Goal: Task Accomplishment & Management: Complete application form

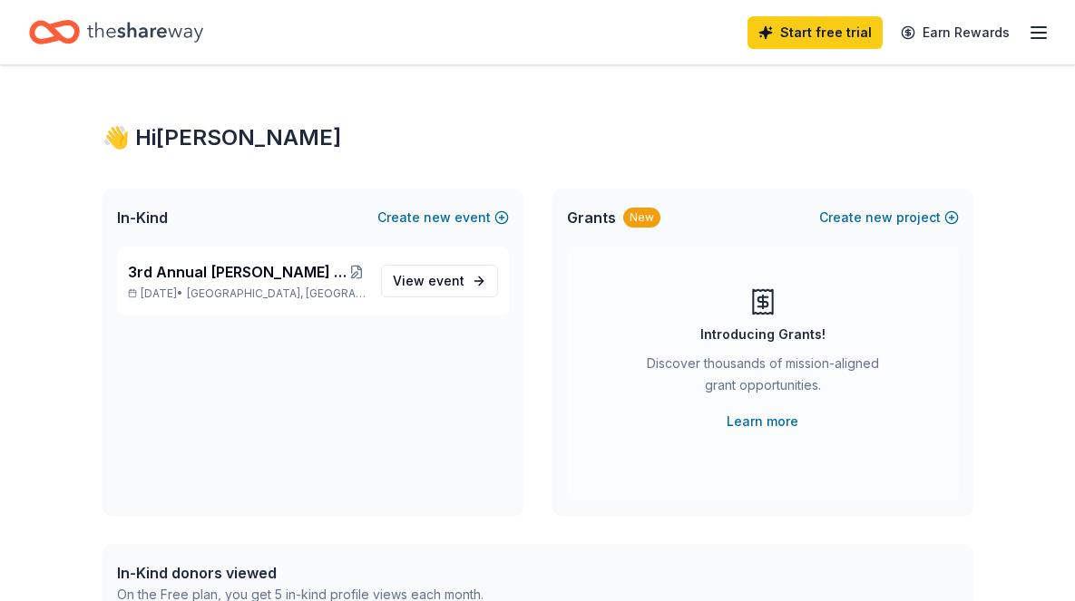
click at [1030, 24] on icon "button" at bounding box center [1039, 33] width 22 height 22
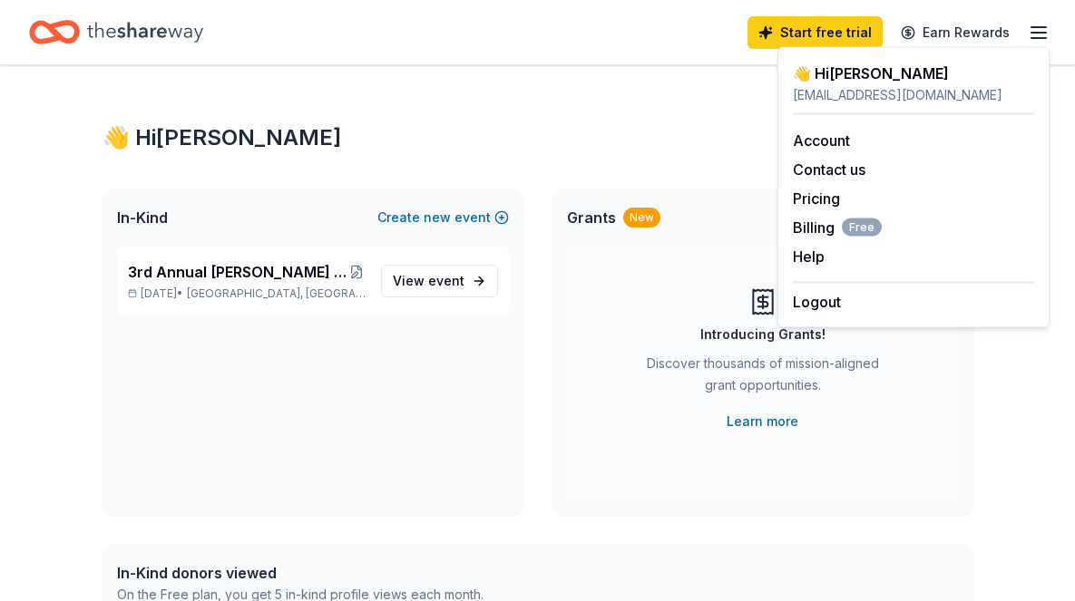
click at [1038, 22] on icon "button" at bounding box center [1039, 33] width 22 height 22
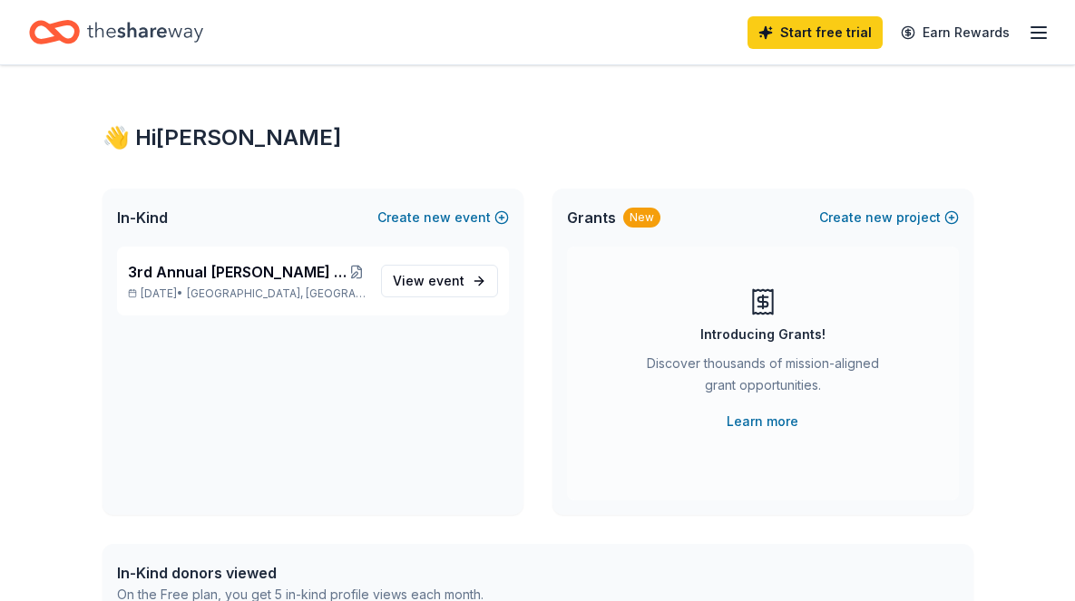
click at [1038, 22] on icon "button" at bounding box center [1039, 33] width 22 height 22
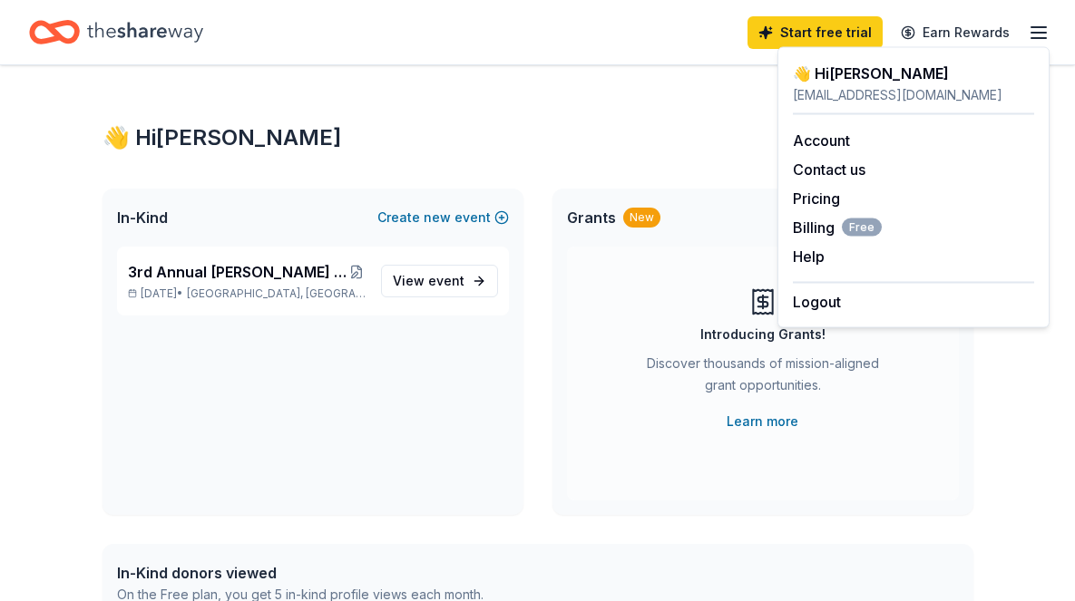
click at [1038, 22] on icon "button" at bounding box center [1039, 33] width 22 height 22
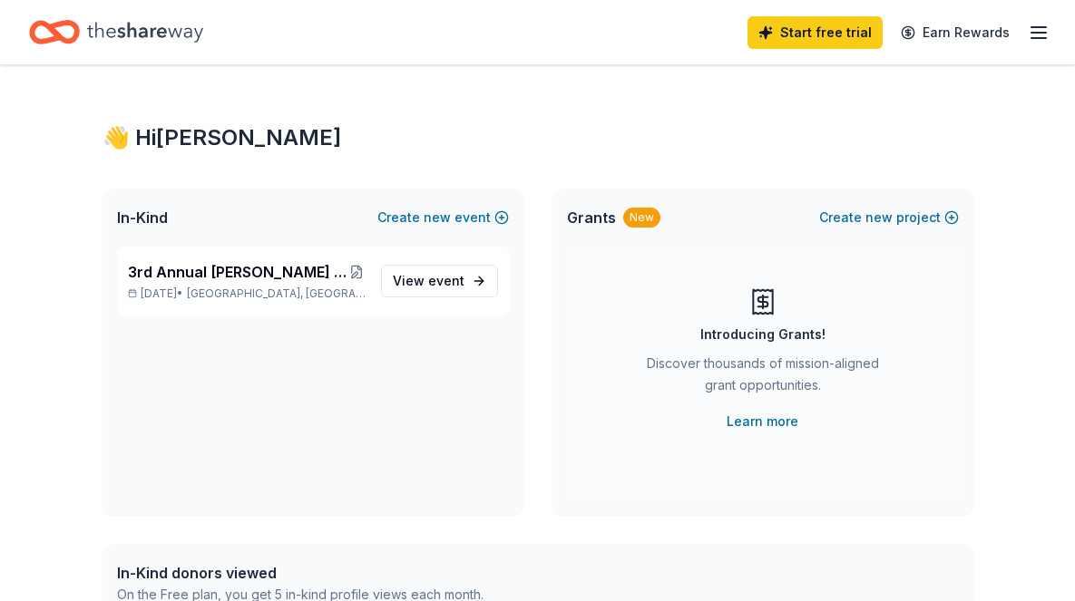
click at [142, 26] on icon "Home" at bounding box center [145, 32] width 116 height 37
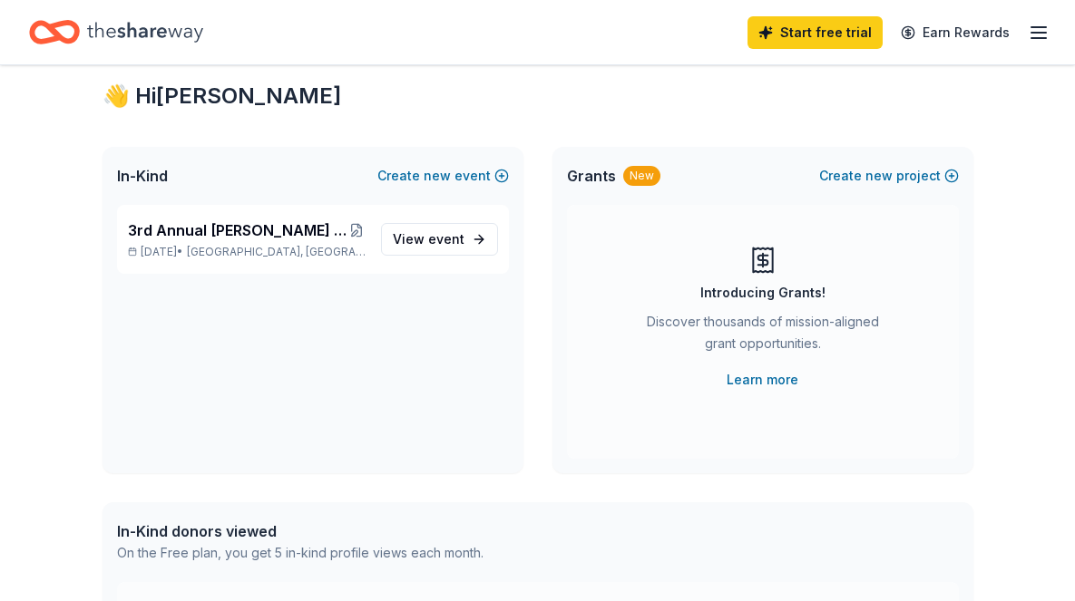
scroll to position [44, 0]
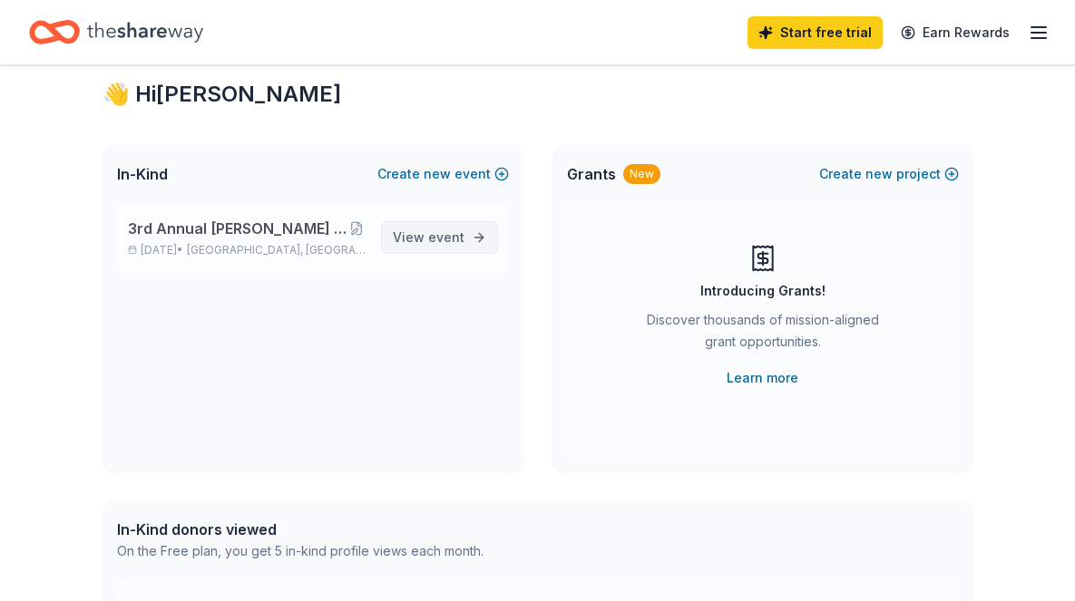
click at [414, 236] on span "View event" at bounding box center [429, 238] width 72 height 22
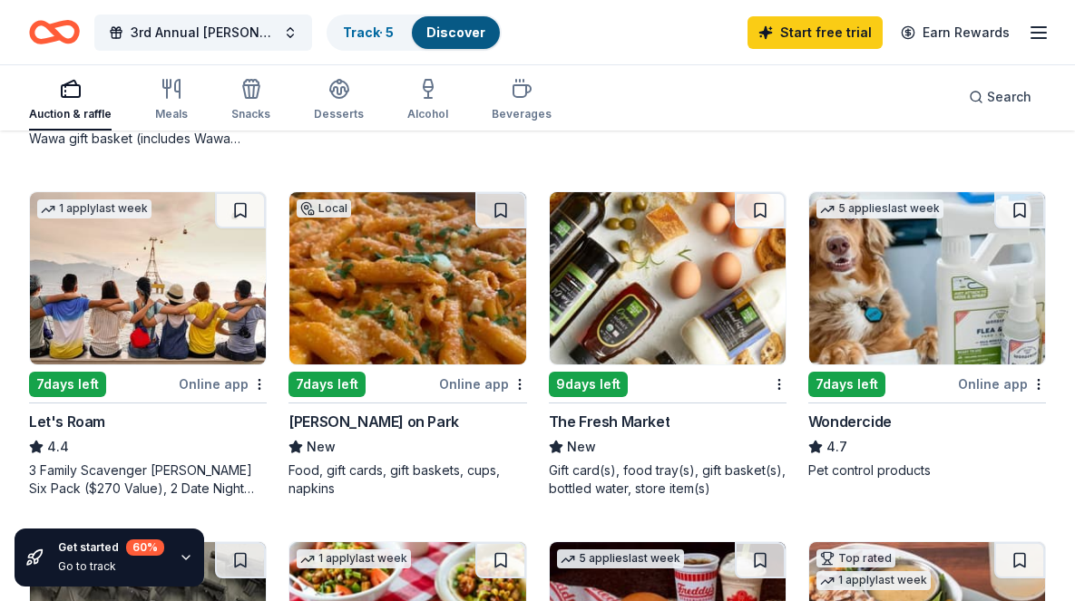
scroll to position [848, 0]
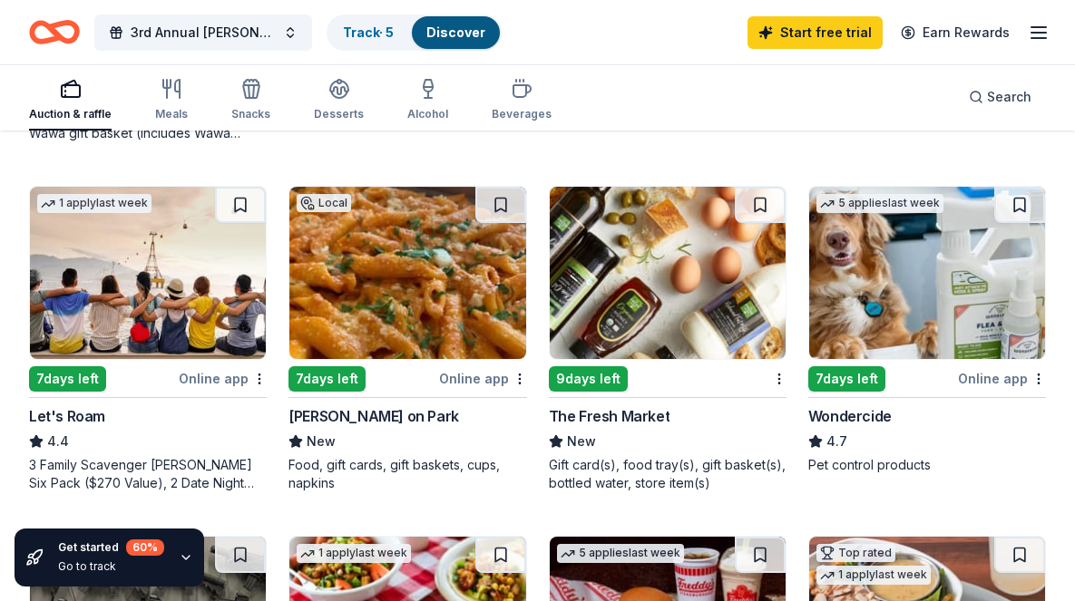
click at [488, 376] on div "Online app" at bounding box center [483, 378] width 88 height 23
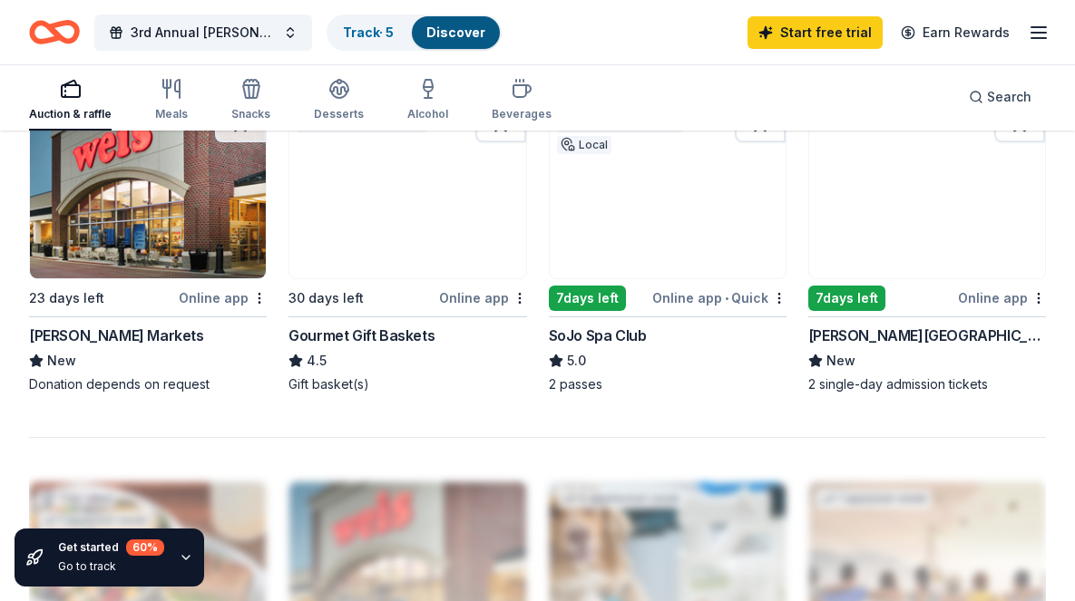
scroll to position [1647, 0]
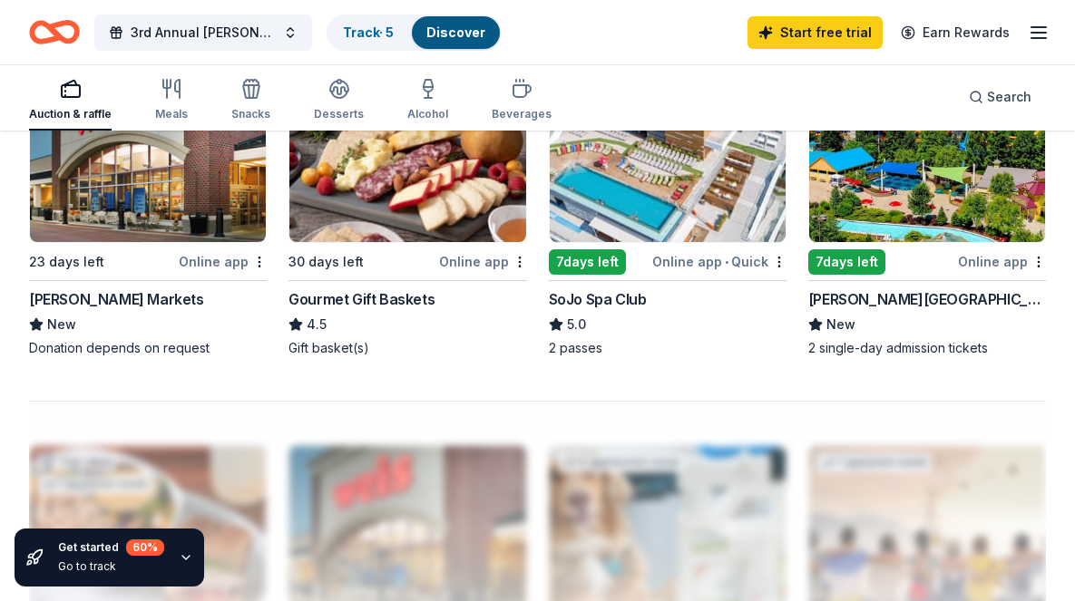
click at [874, 259] on div "7 days left" at bounding box center [846, 261] width 77 height 25
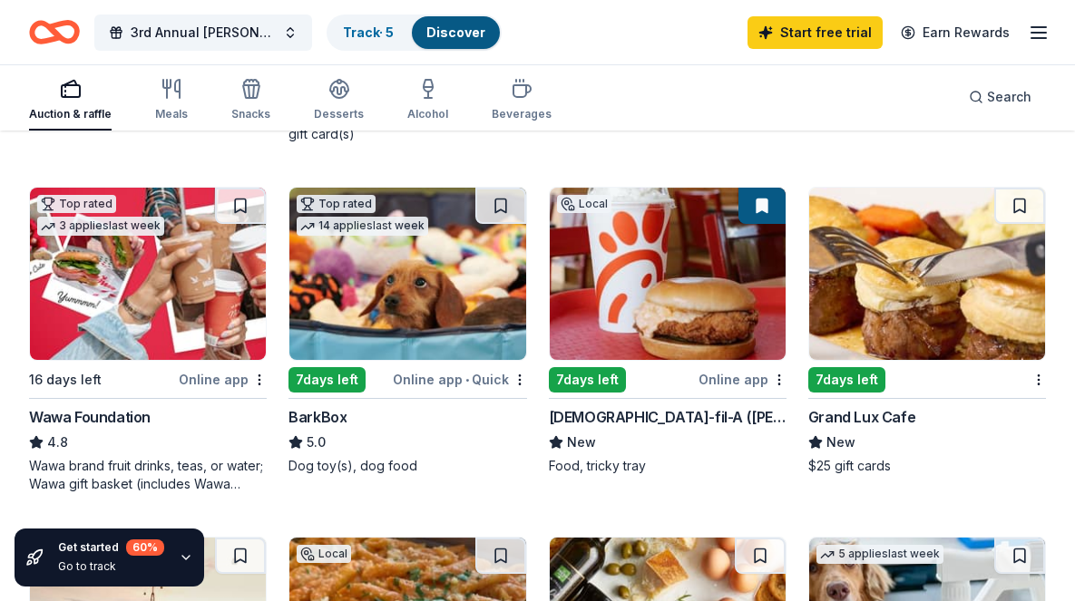
scroll to position [493, 0]
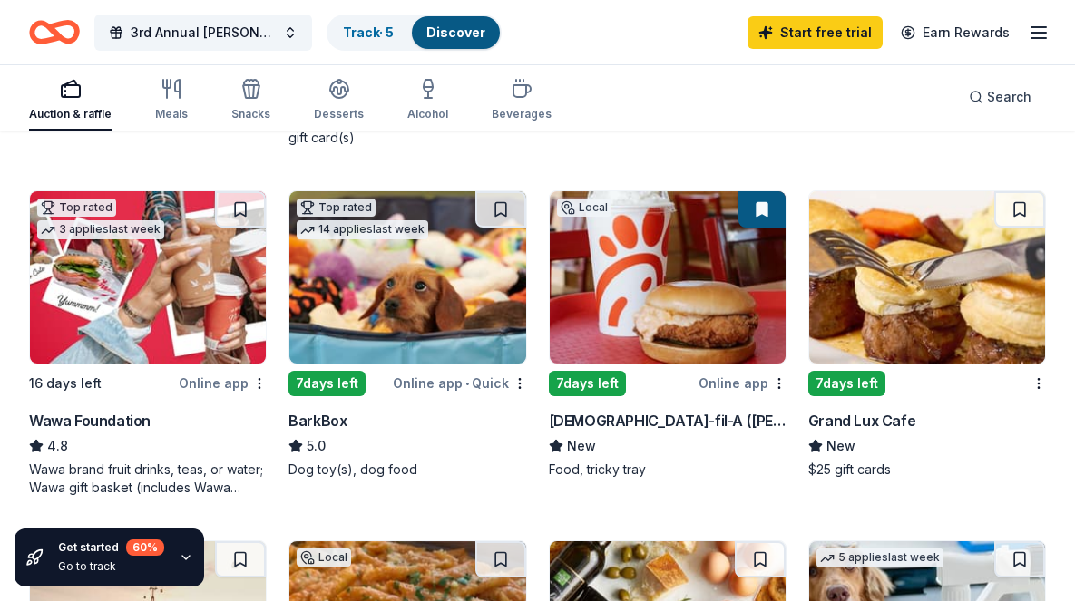
click at [431, 296] on img at bounding box center [407, 277] width 236 height 172
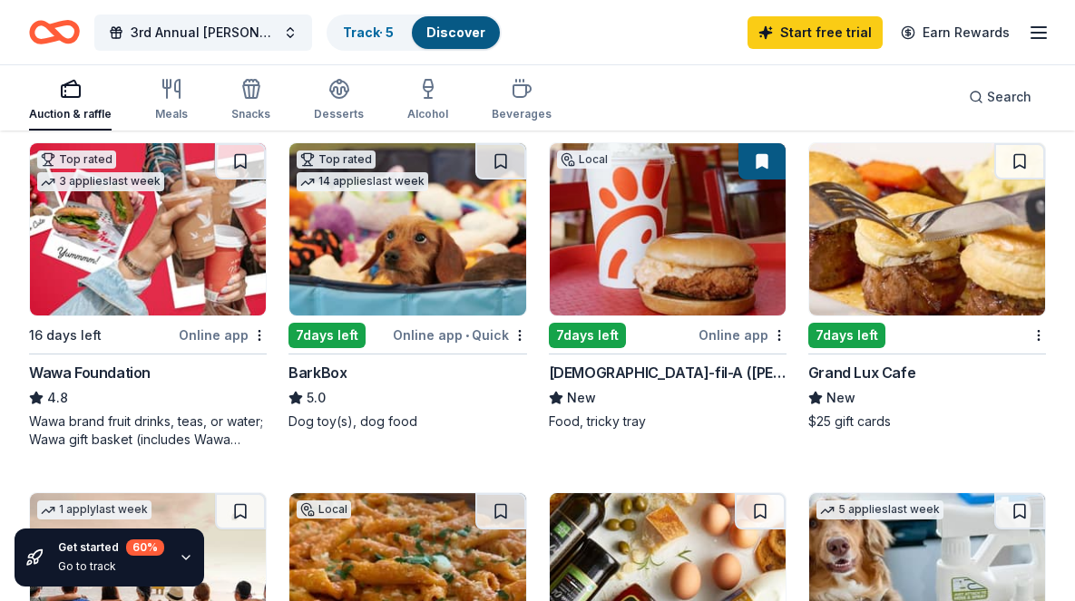
scroll to position [540, 0]
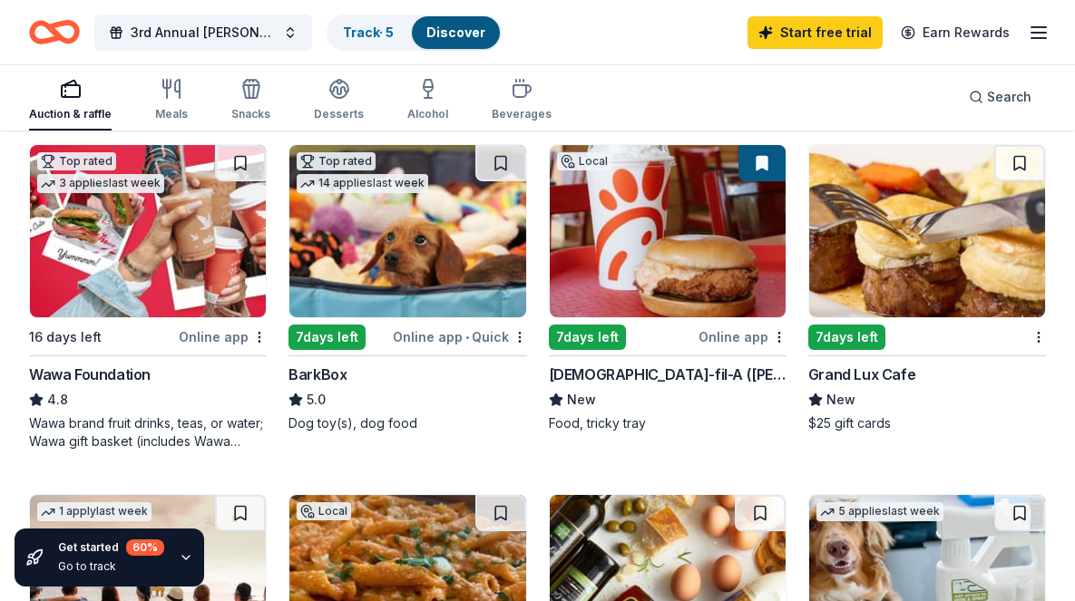
click at [704, 255] on img at bounding box center [668, 231] width 236 height 172
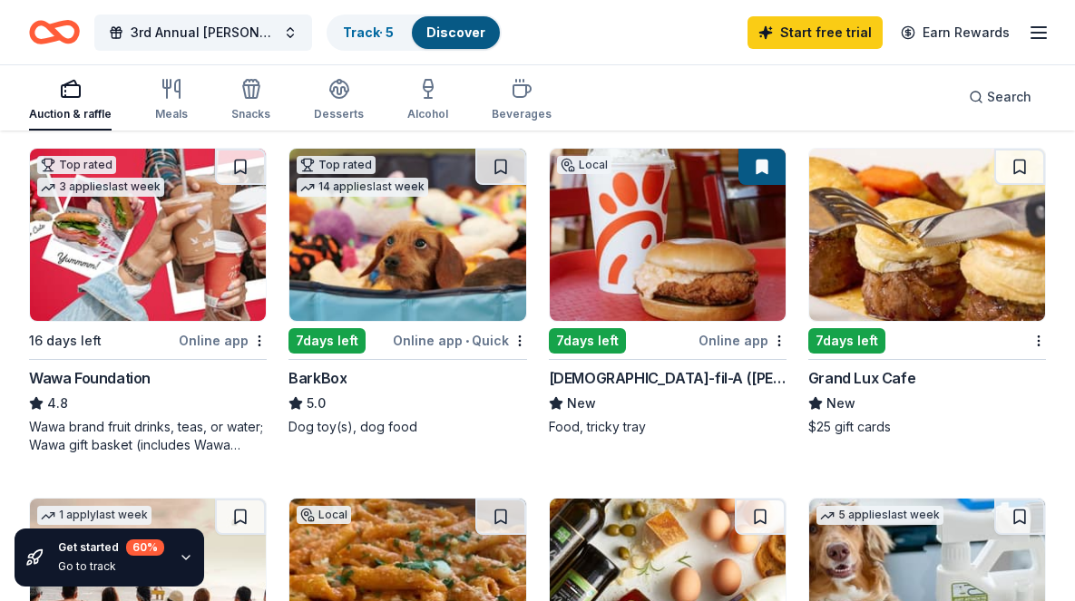
scroll to position [533, 0]
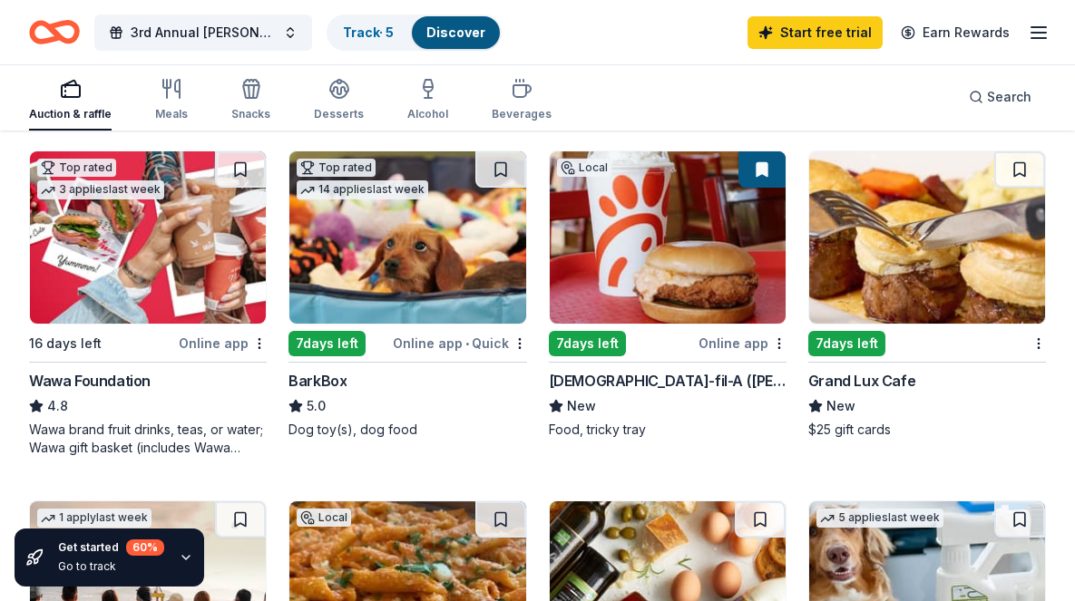
click at [872, 376] on div "Grand Lux Cafe" at bounding box center [861, 381] width 107 height 22
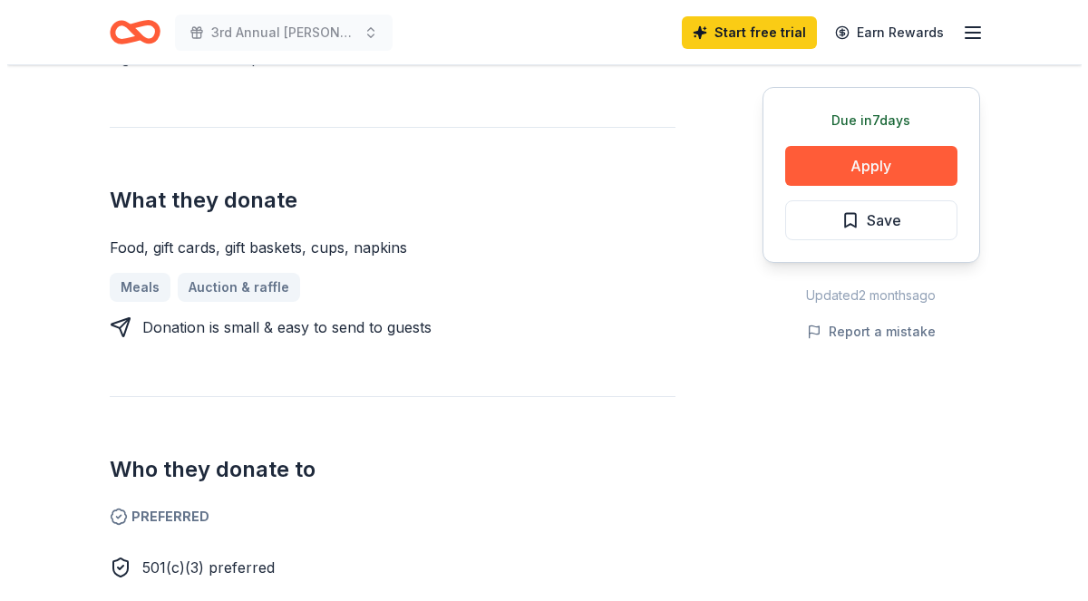
scroll to position [648, 0]
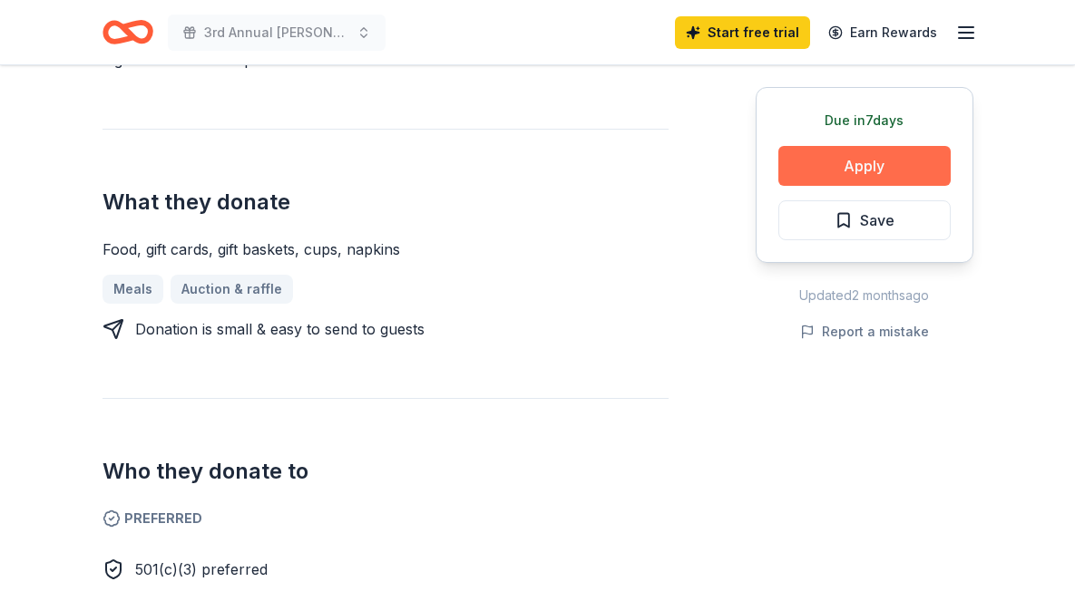
click at [845, 167] on button "Apply" at bounding box center [864, 166] width 172 height 40
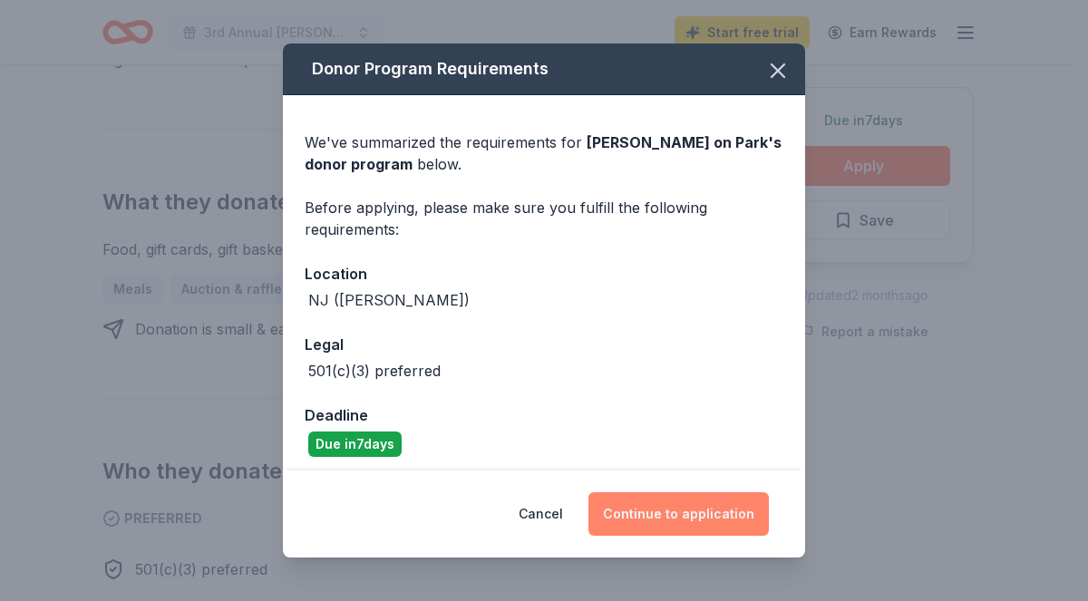
click at [659, 510] on button "Continue to application" at bounding box center [679, 515] width 181 height 44
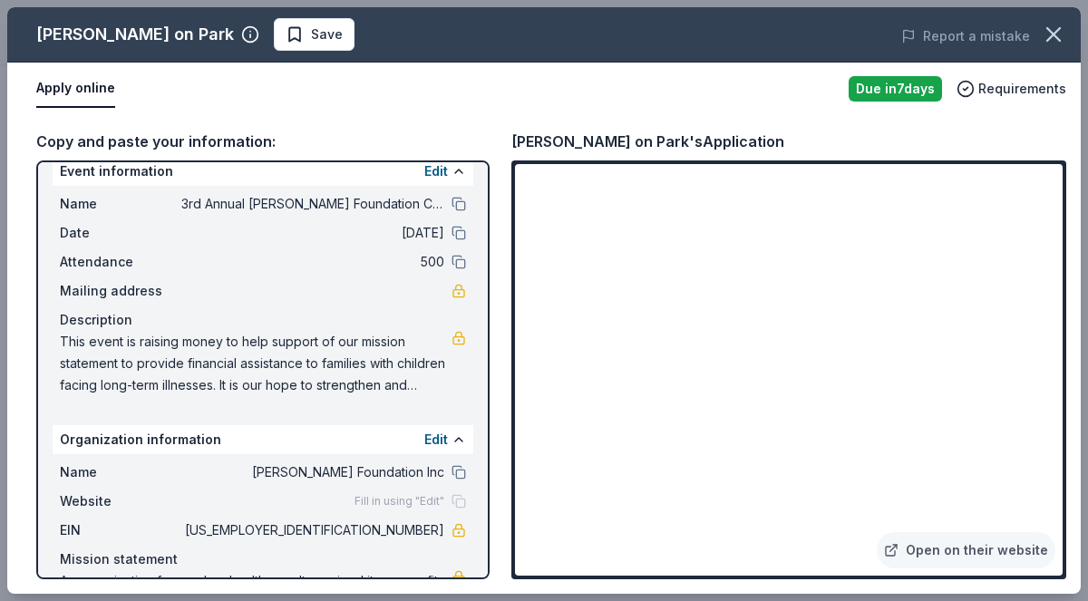
scroll to position [78, 0]
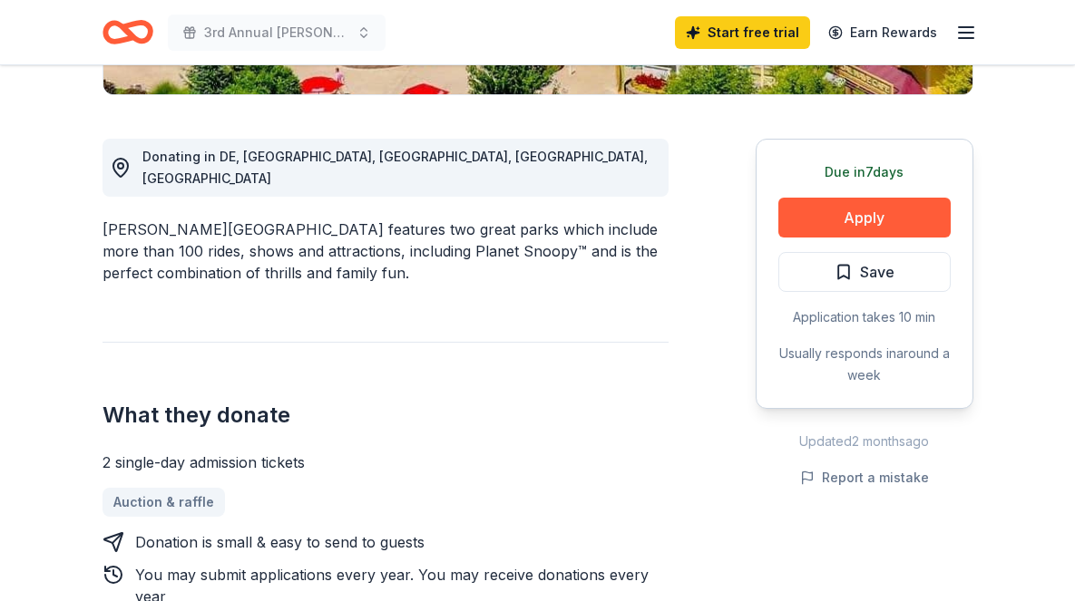
scroll to position [477, 0]
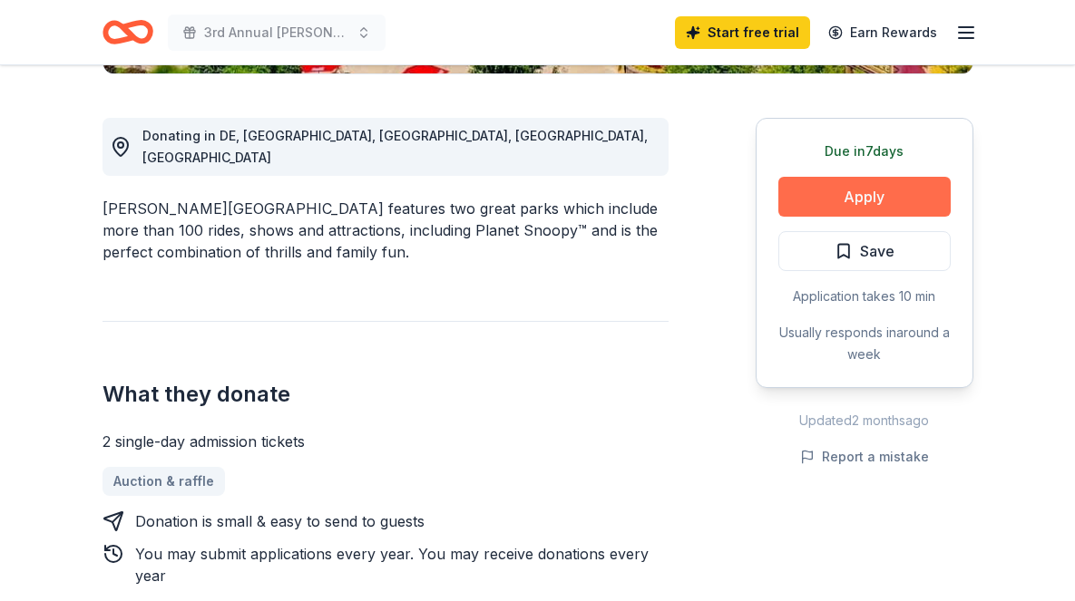
click at [850, 200] on button "Apply" at bounding box center [864, 197] width 172 height 40
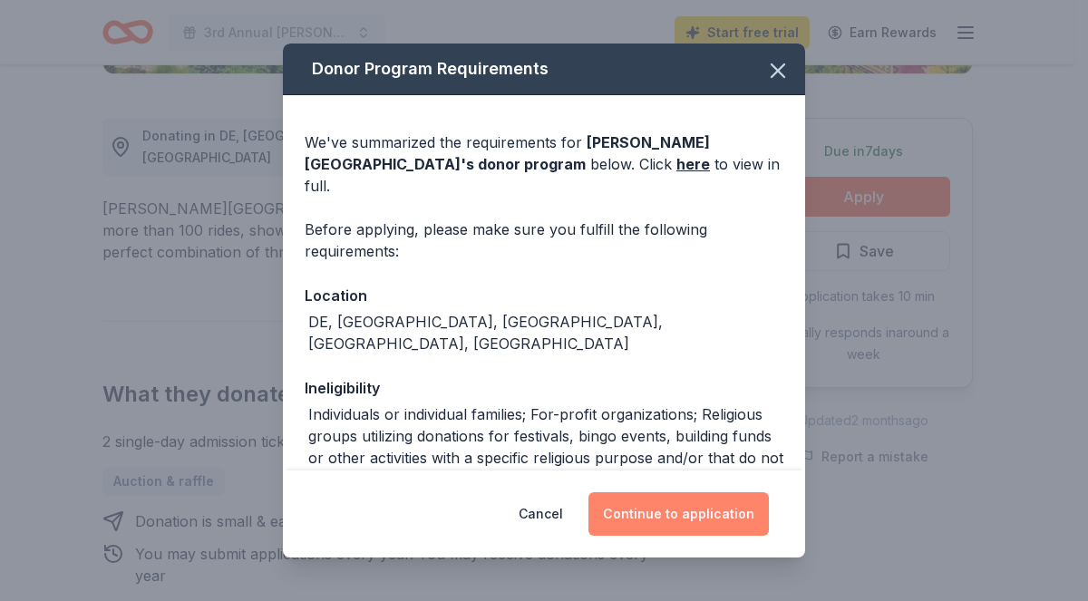
click at [687, 508] on button "Continue to application" at bounding box center [679, 515] width 181 height 44
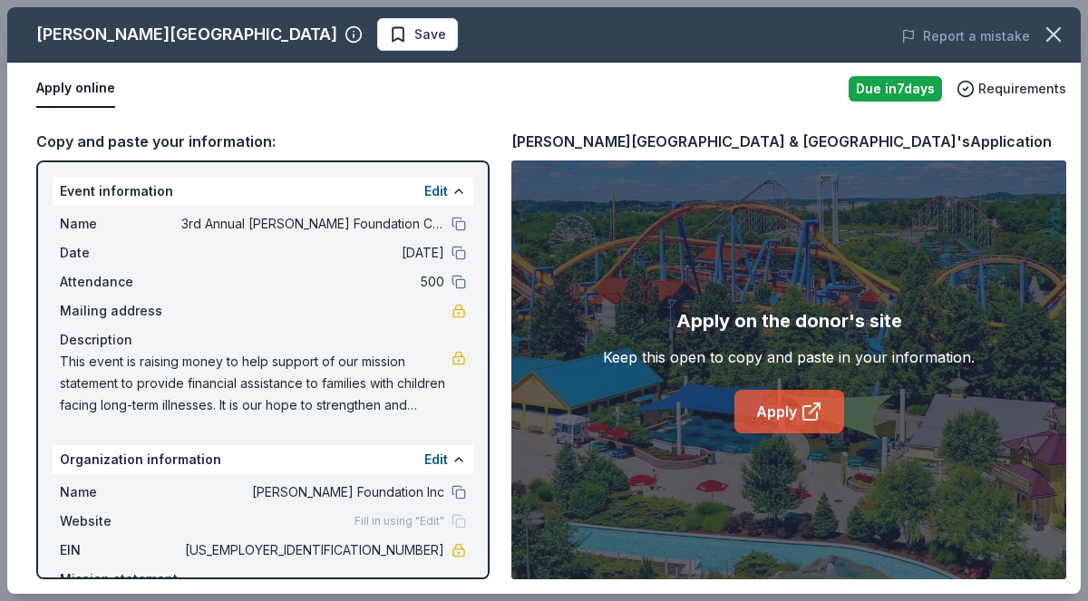
click at [828, 398] on link "Apply" at bounding box center [790, 412] width 110 height 44
click at [1051, 34] on icon "button" at bounding box center [1053, 34] width 25 height 25
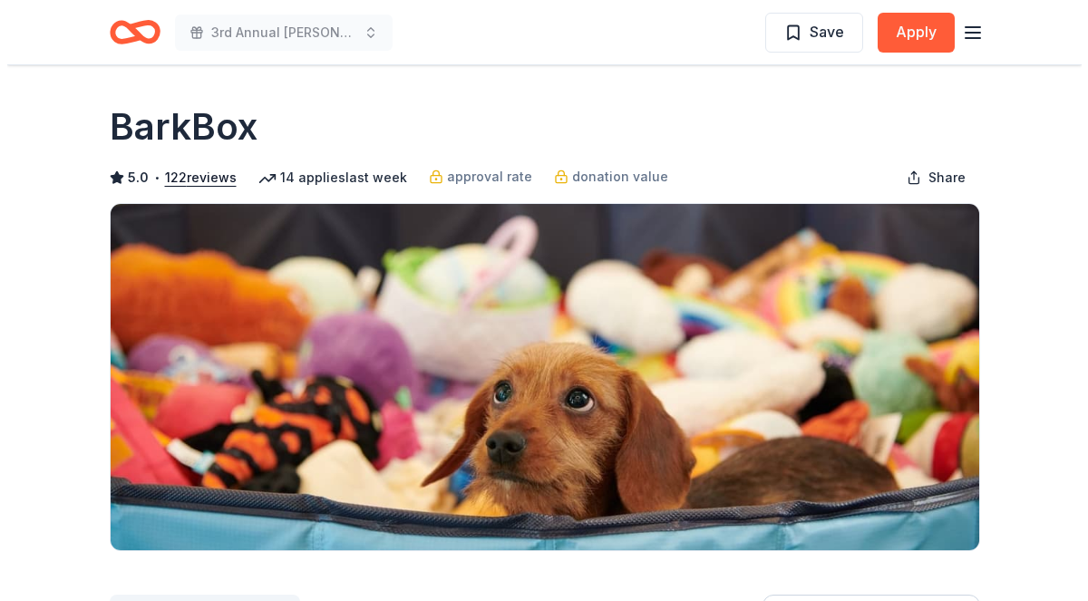
scroll to position [330, 0]
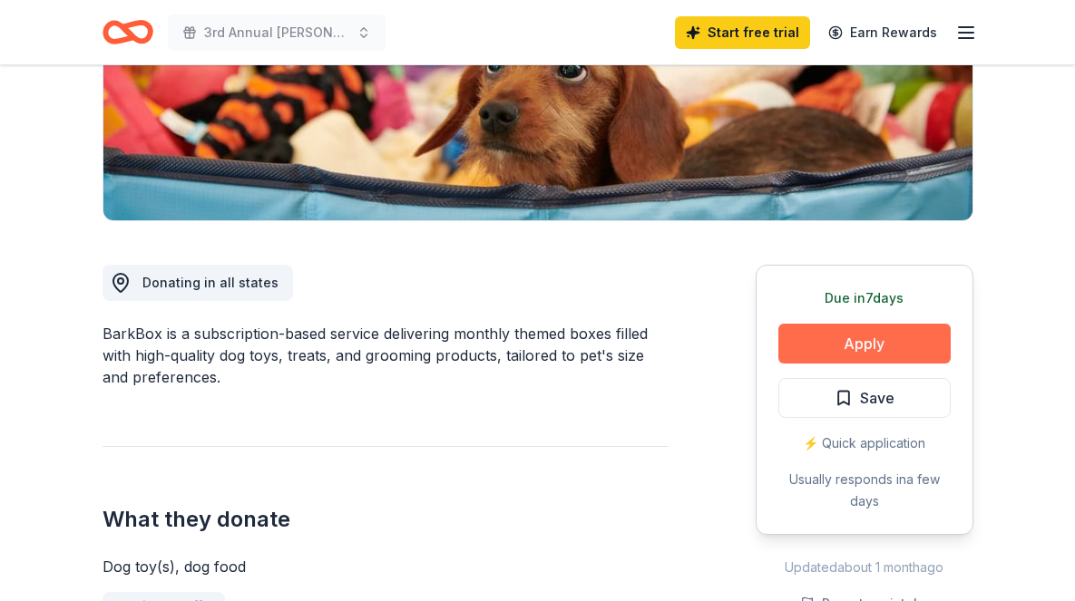
click at [869, 339] on button "Apply" at bounding box center [864, 344] width 172 height 40
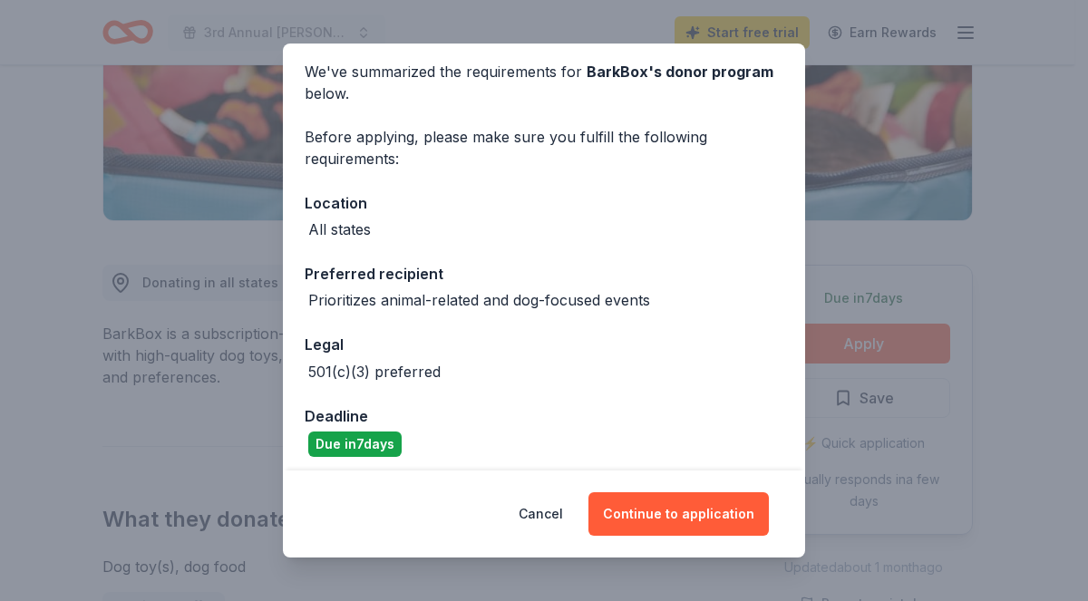
scroll to position [78, 0]
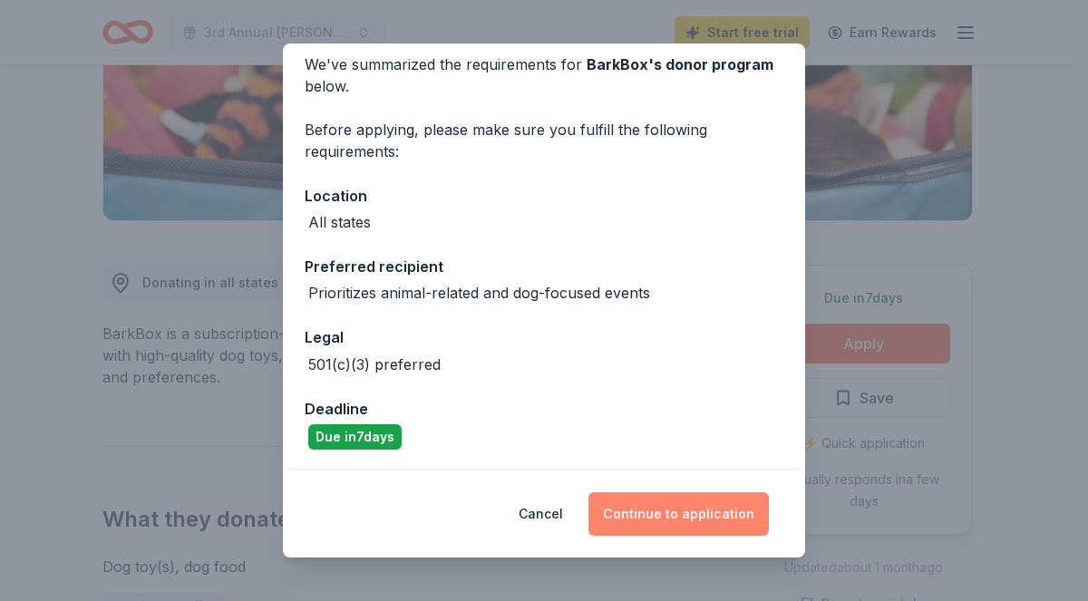
click at [659, 508] on button "Continue to application" at bounding box center [679, 515] width 181 height 44
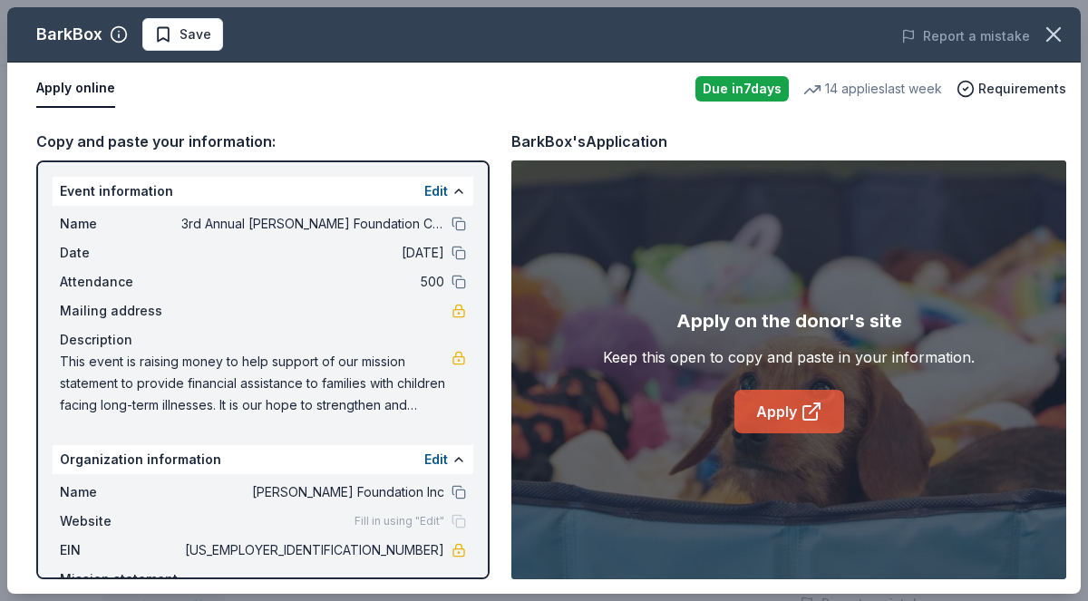
click at [774, 421] on link "Apply" at bounding box center [790, 412] width 110 height 44
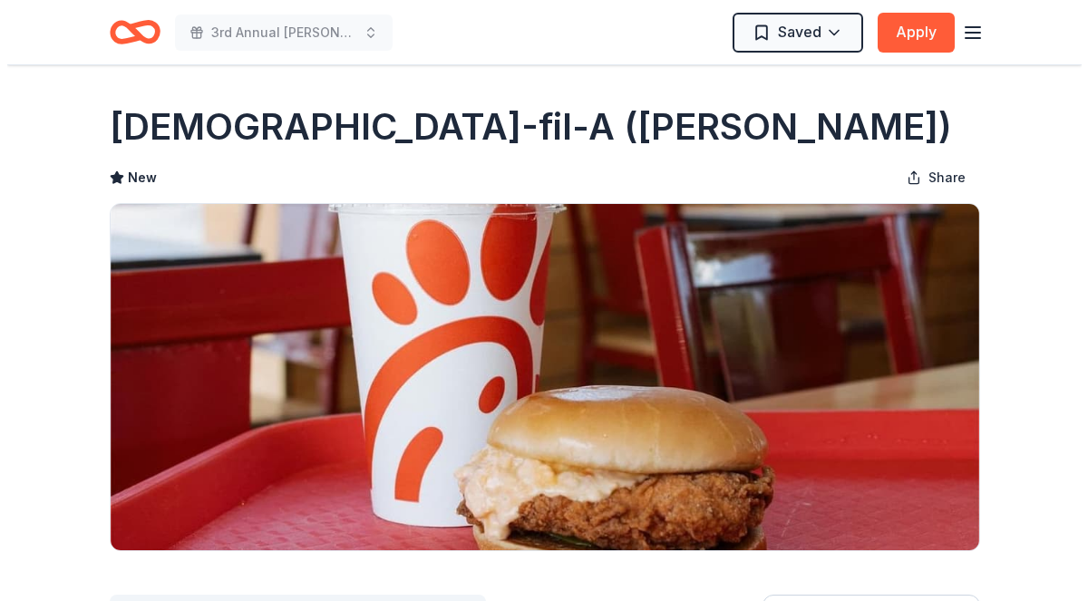
scroll to position [469, 0]
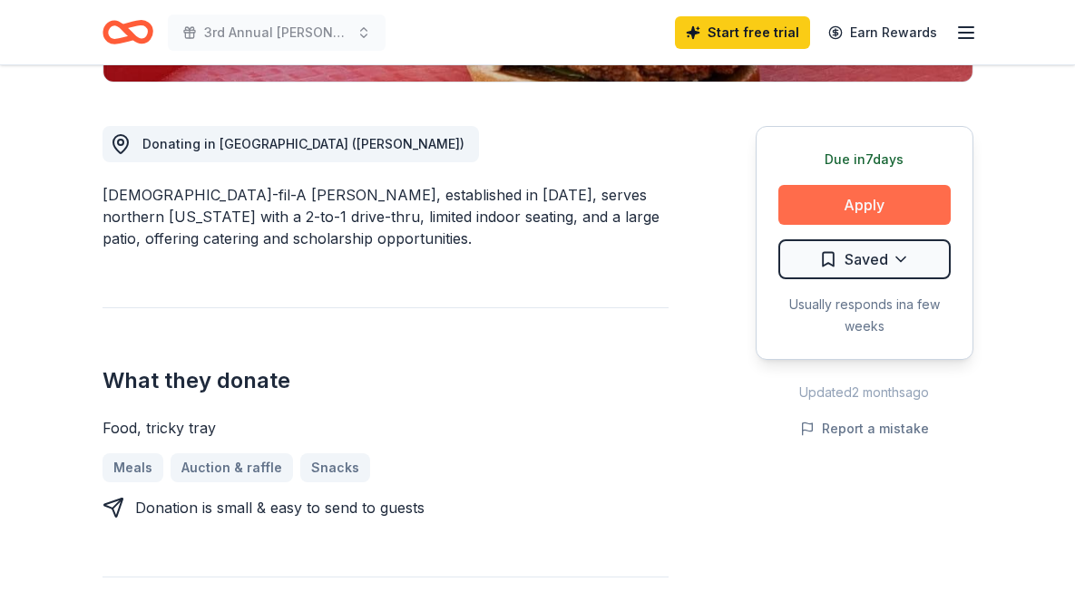
click at [884, 194] on button "Apply" at bounding box center [864, 205] width 172 height 40
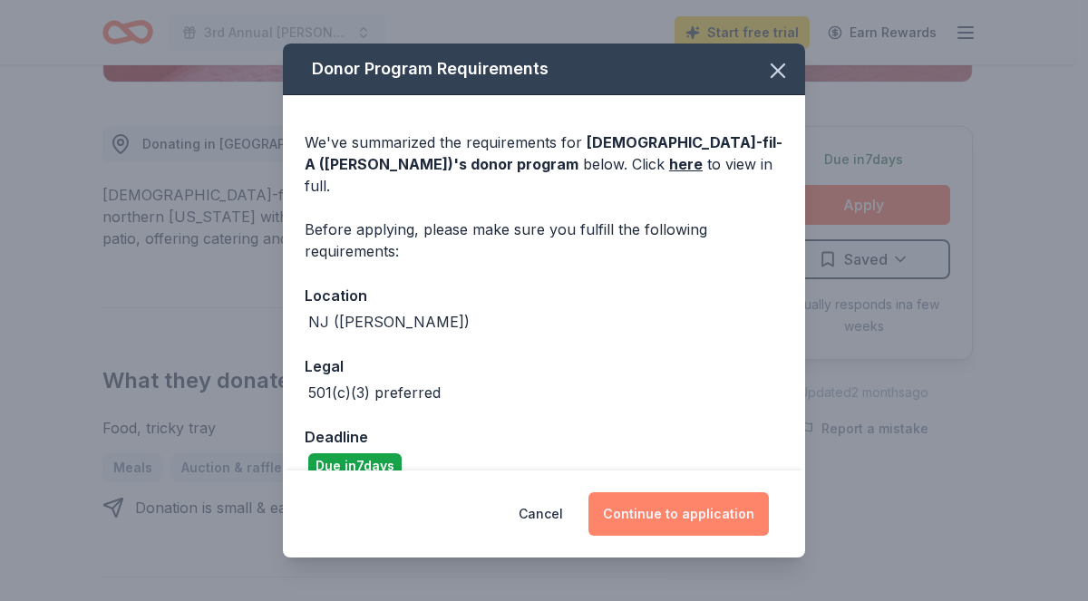
click at [675, 512] on button "Continue to application" at bounding box center [679, 515] width 181 height 44
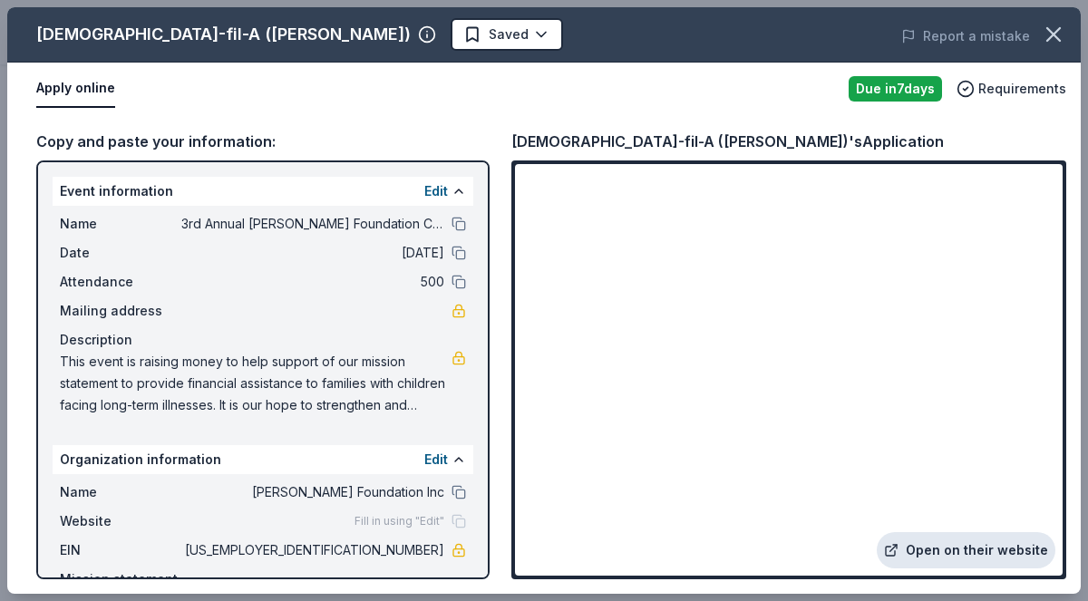
click at [939, 542] on link "Open on their website" at bounding box center [966, 550] width 179 height 36
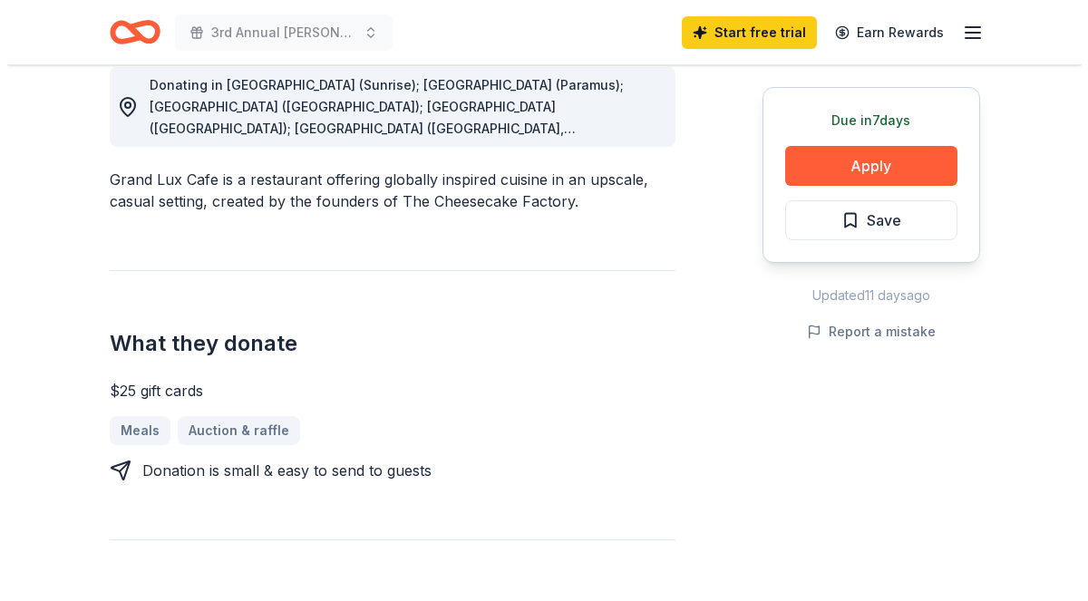
scroll to position [530, 0]
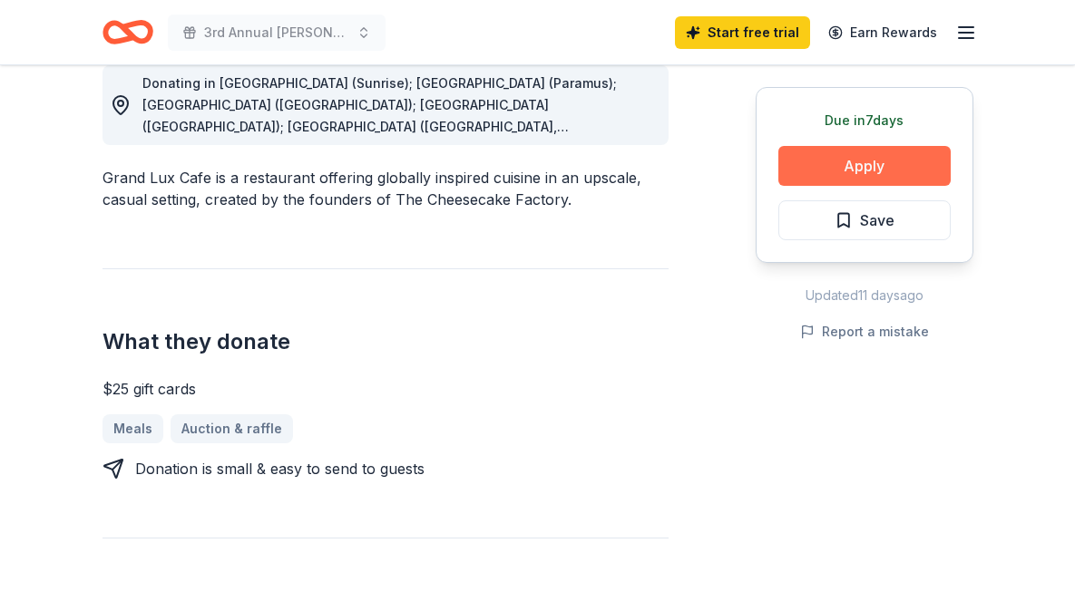
click at [867, 171] on button "Apply" at bounding box center [864, 166] width 172 height 40
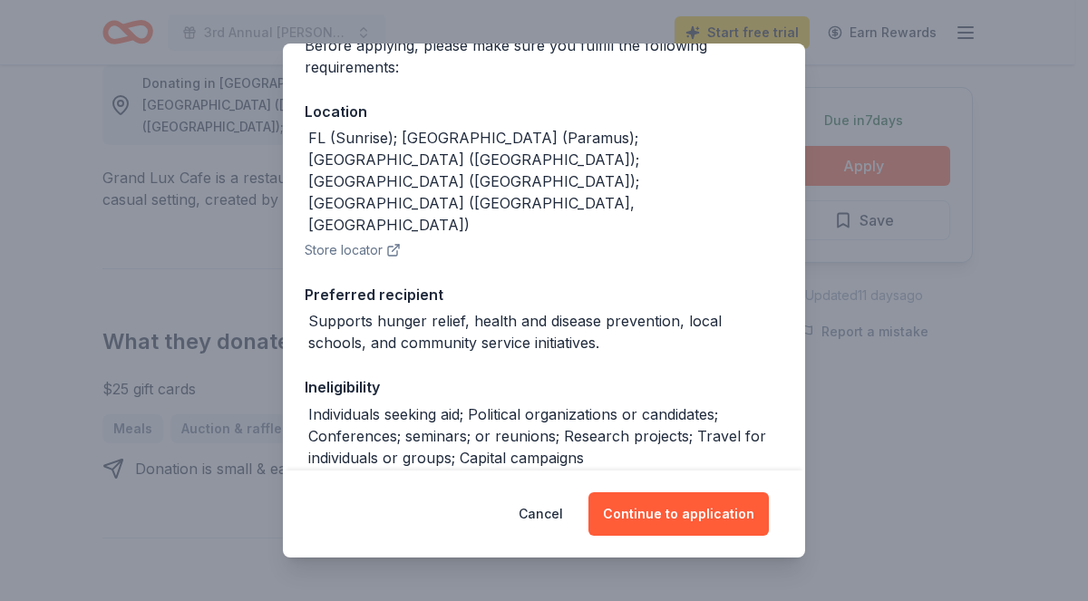
scroll to position [215, 0]
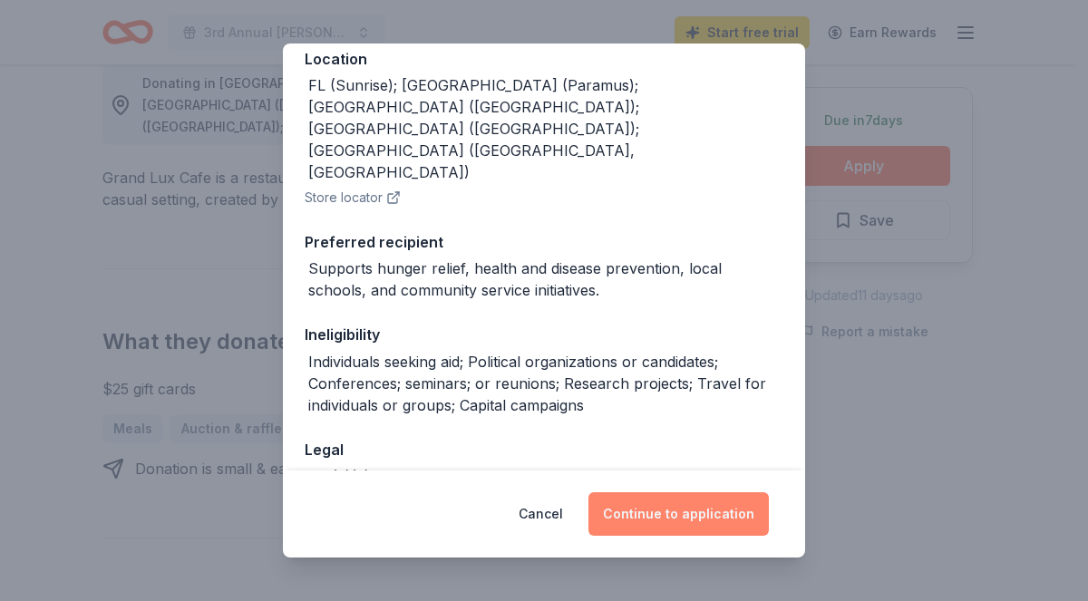
click at [729, 518] on button "Continue to application" at bounding box center [679, 515] width 181 height 44
